Goal: Book appointment/travel/reservation

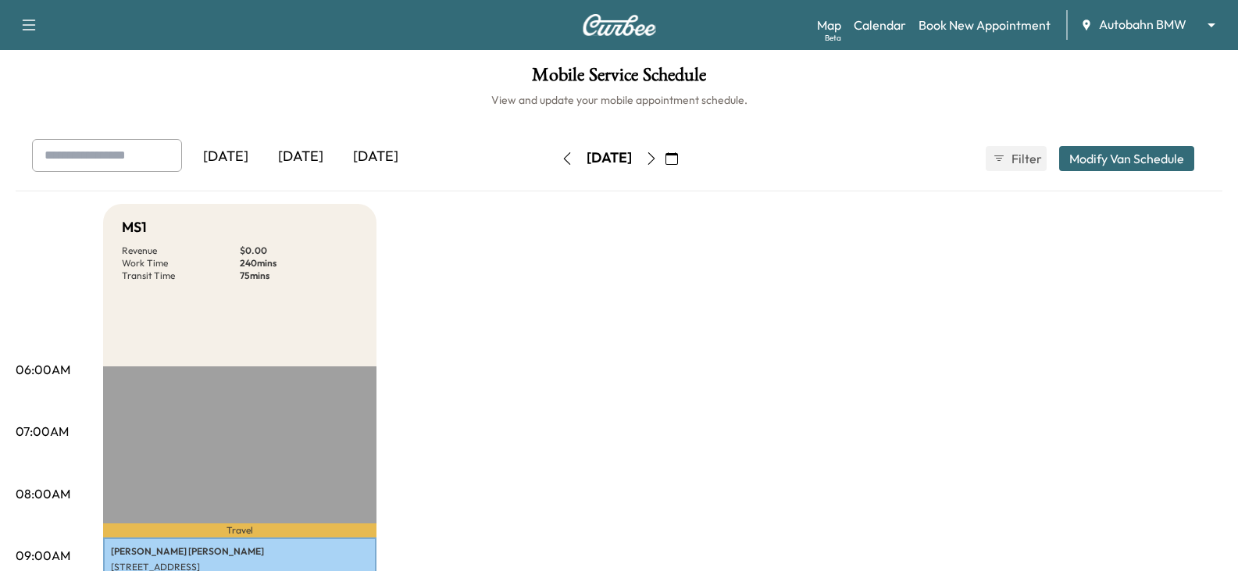
click at [1174, 25] on body "Support Log Out Map Beta Calendar Book New Appointment Autobahn BMW ******** ​ …" at bounding box center [619, 285] width 1238 height 571
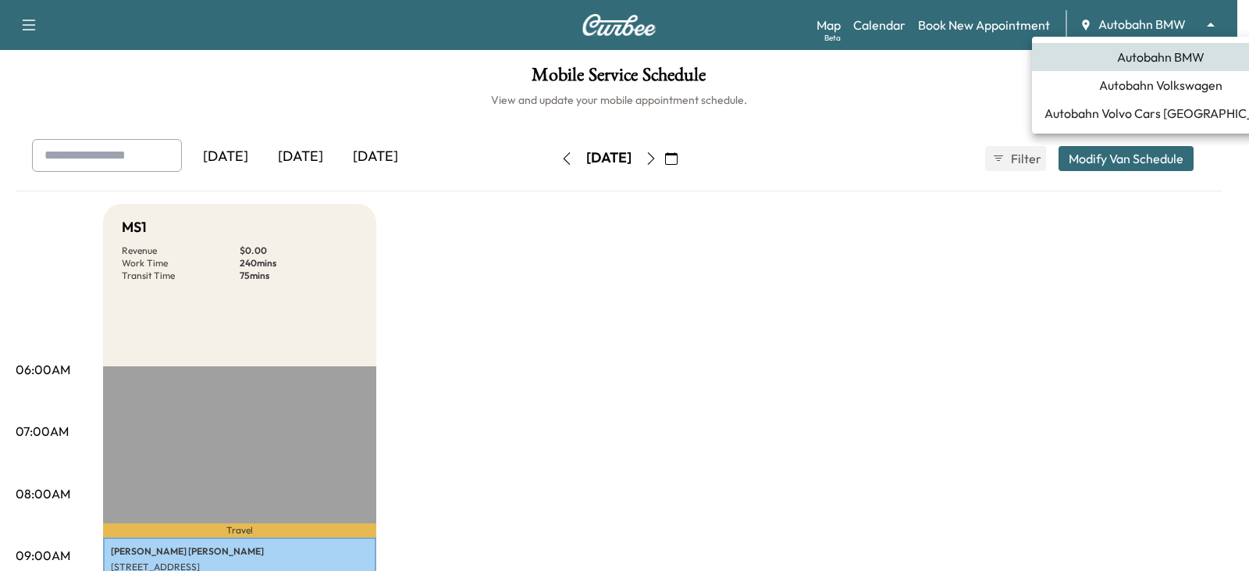
click at [1143, 96] on li "Autobahn Volkswagen" at bounding box center [1161, 85] width 258 height 28
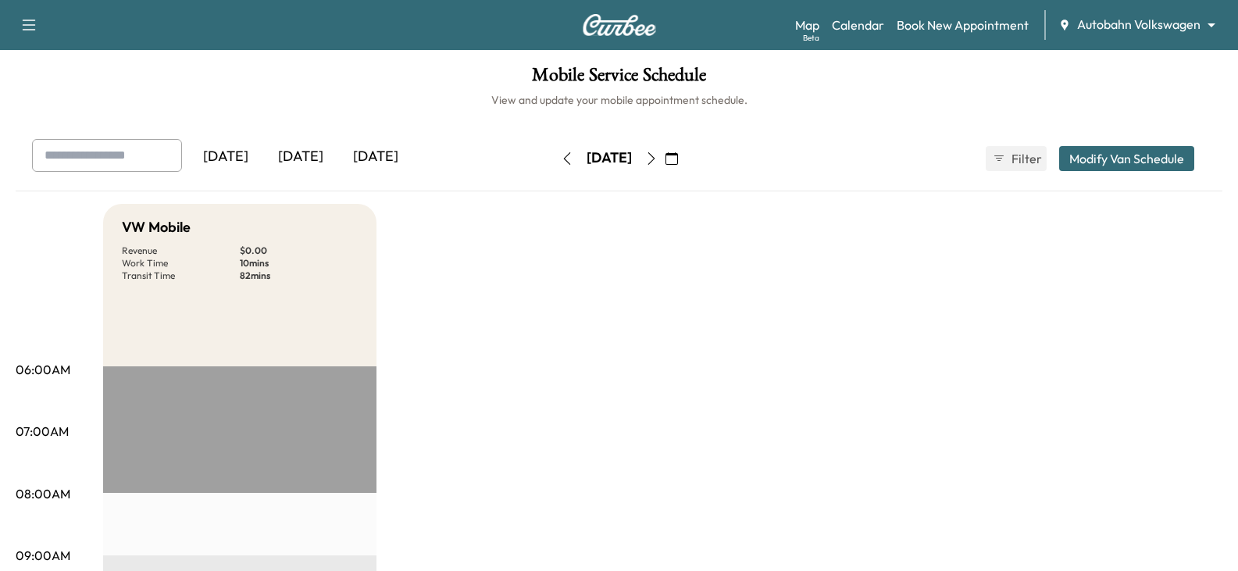
click at [293, 150] on div "[DATE]" at bounding box center [300, 157] width 75 height 36
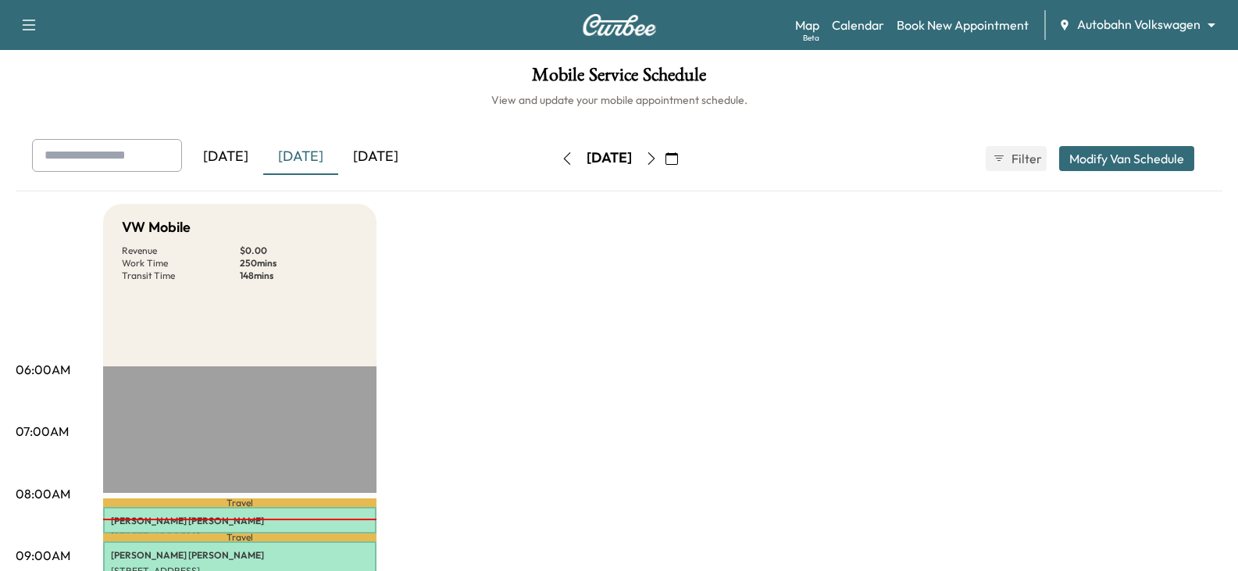
click at [678, 155] on icon "button" at bounding box center [671, 158] width 12 height 12
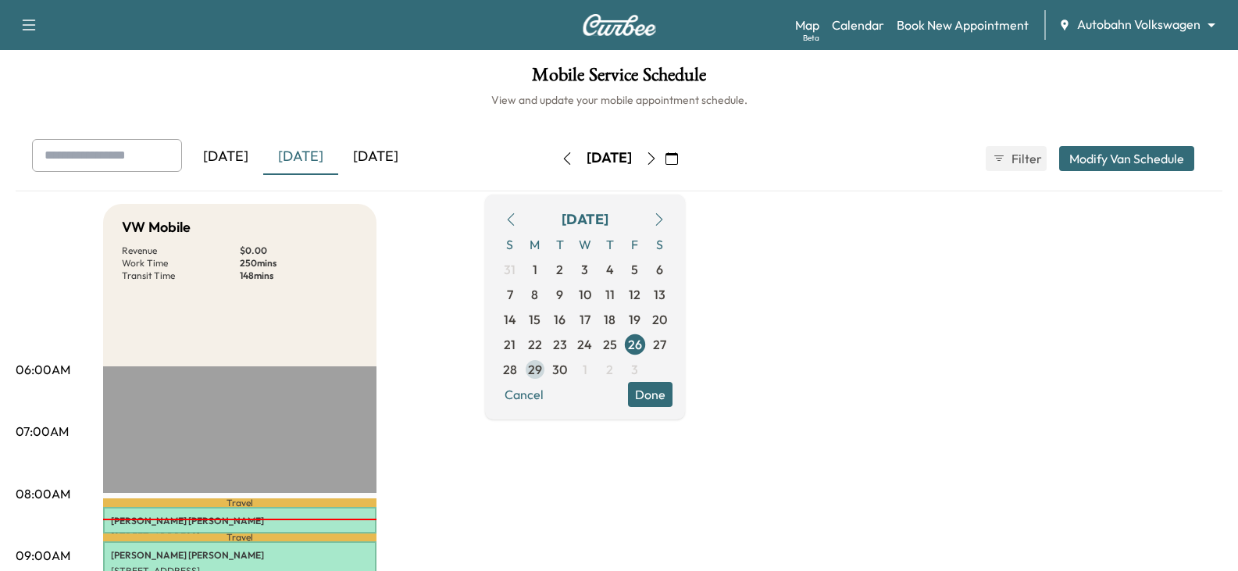
click at [542, 366] on span "29" at bounding box center [535, 369] width 14 height 19
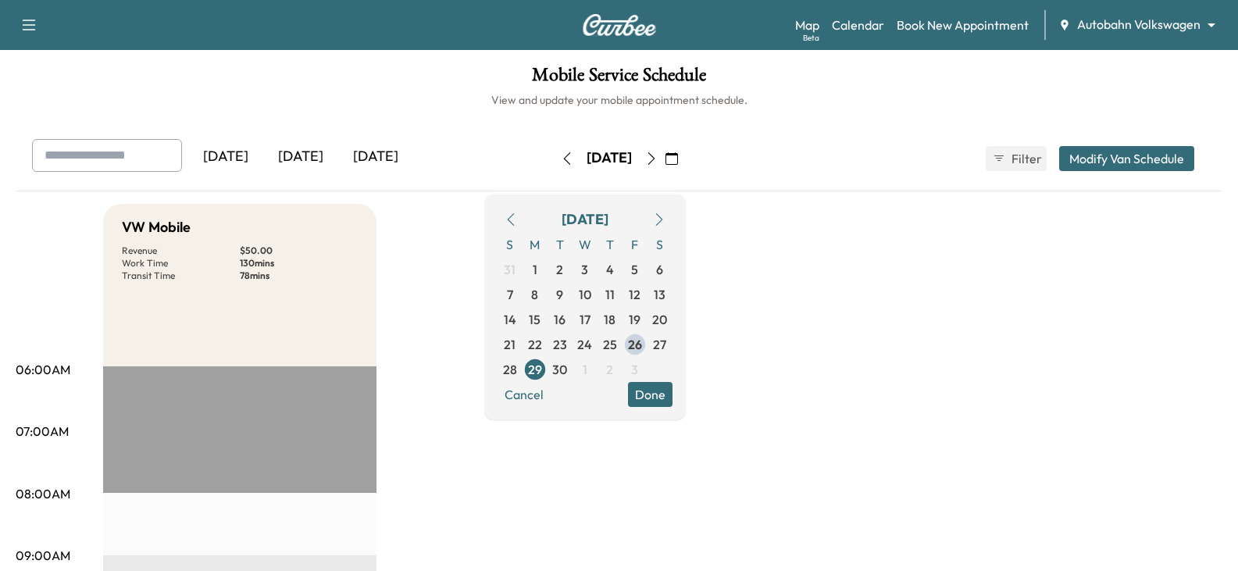
click at [672, 394] on button "Done" at bounding box center [650, 394] width 45 height 25
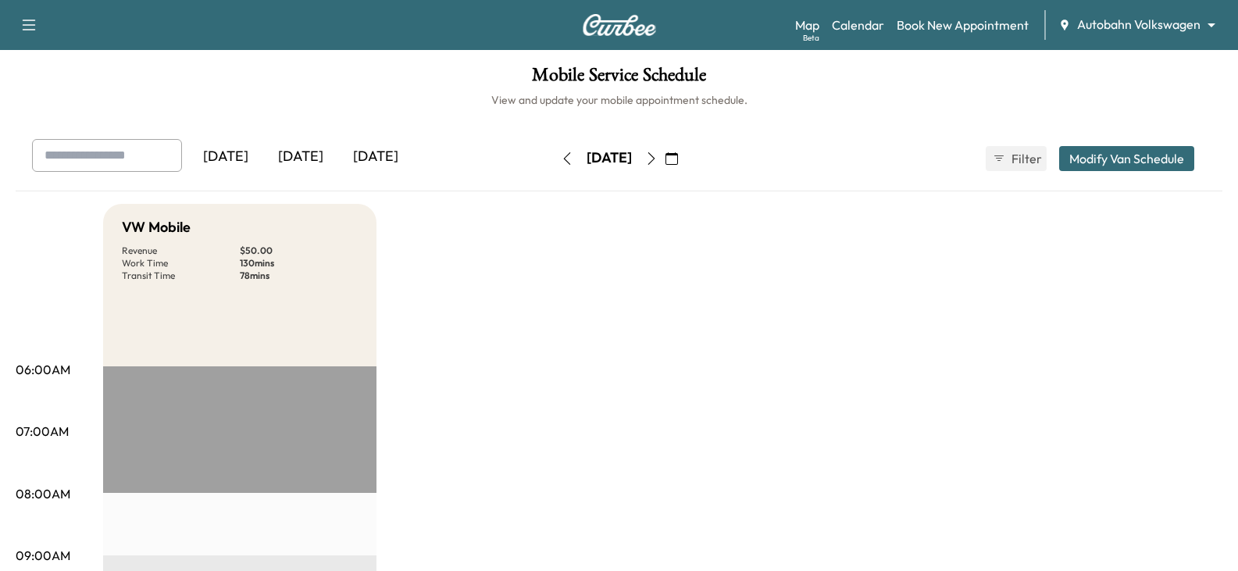
click at [665, 164] on button "button" at bounding box center [651, 158] width 27 height 25
click at [658, 159] on icon "button" at bounding box center [651, 158] width 12 height 12
click at [658, 160] on icon "button" at bounding box center [651, 158] width 12 height 12
click at [665, 165] on button "button" at bounding box center [651, 158] width 27 height 25
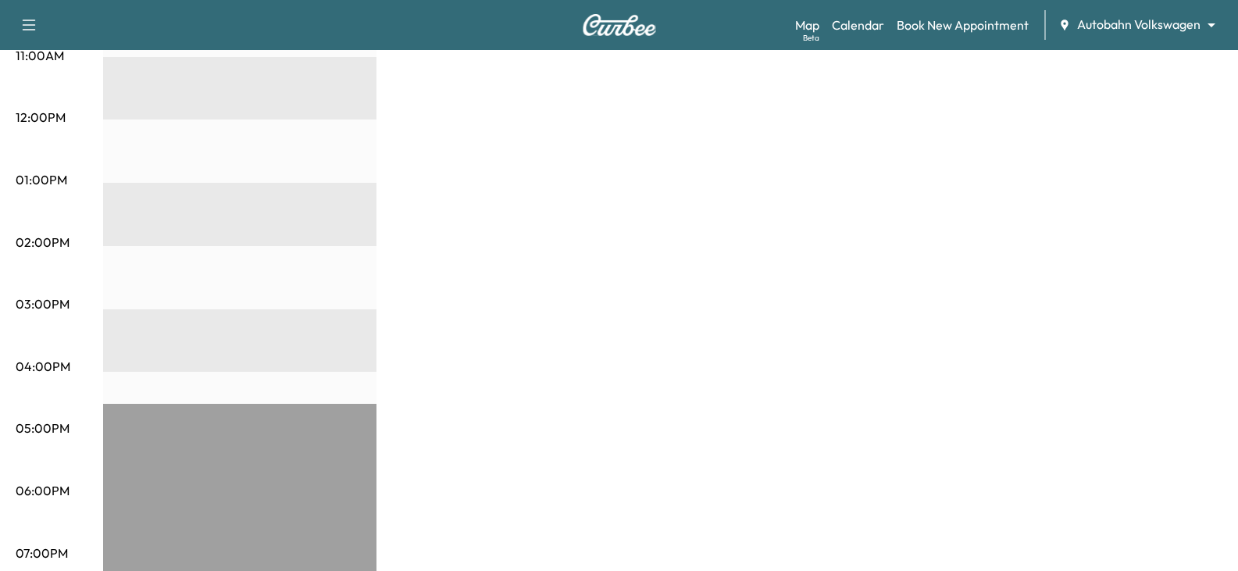
scroll to position [78, 0]
